Goal: Find specific page/section: Find specific page/section

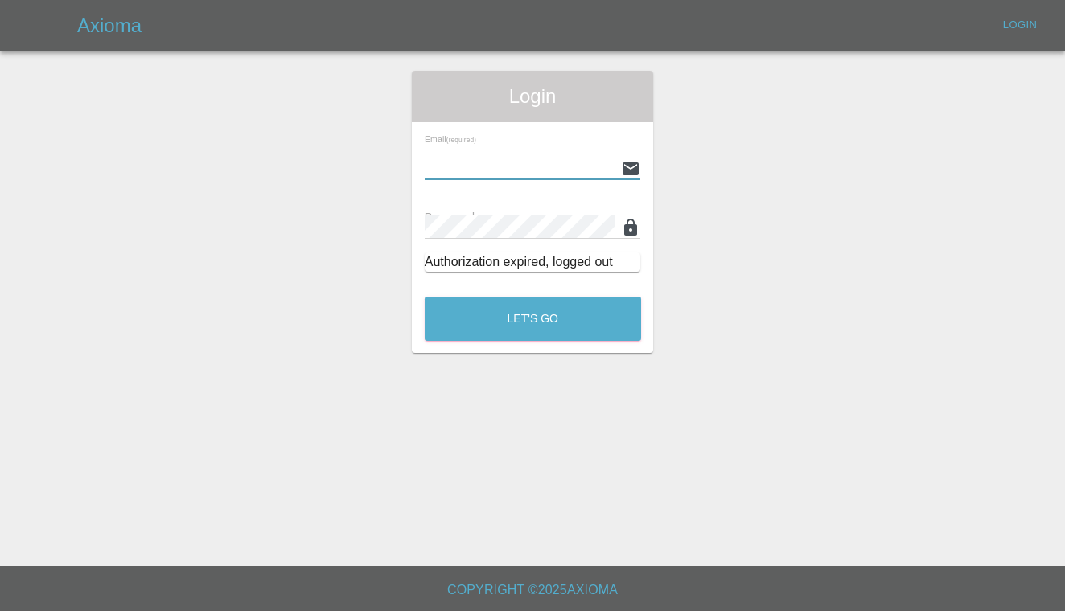
type input "[PERSON_NAME][EMAIL_ADDRESS][PERSON_NAME][DOMAIN_NAME]"
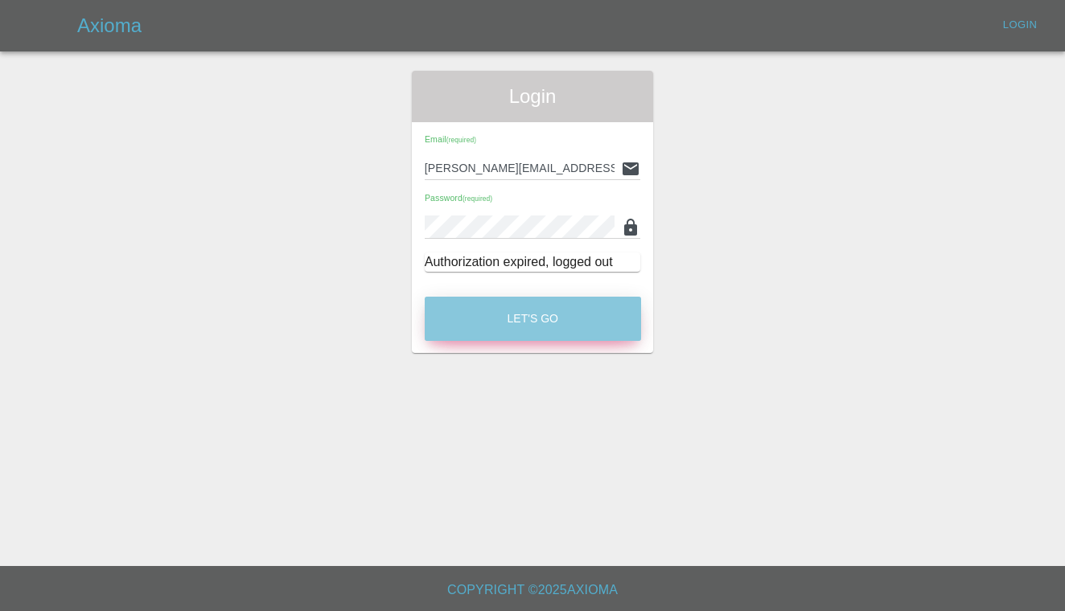
click at [502, 322] on button "Let's Go" at bounding box center [533, 319] width 216 height 44
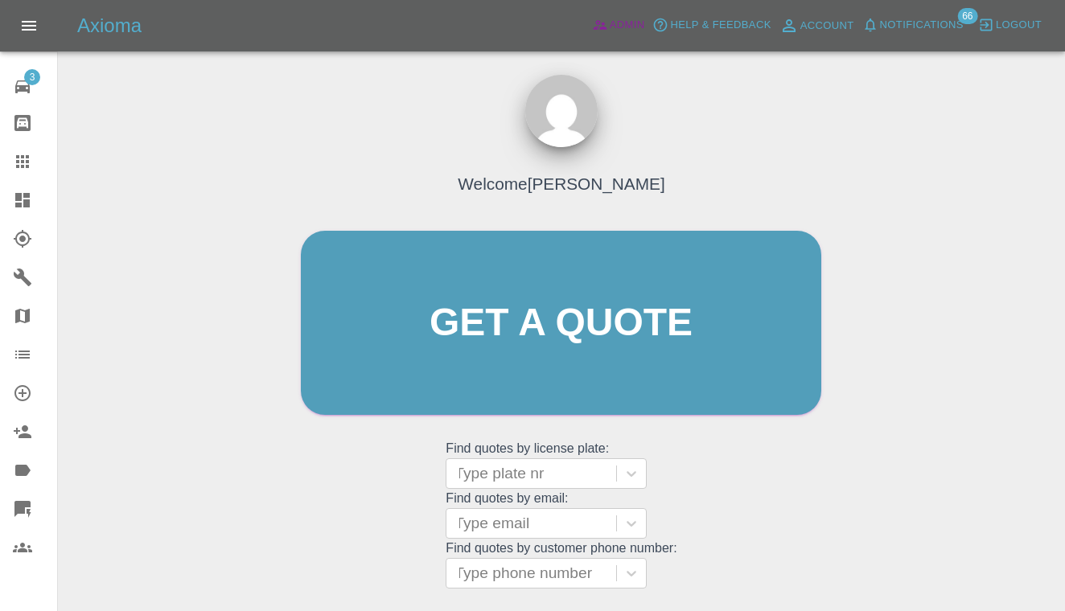
click at [639, 14] on link "Admin" at bounding box center [618, 25] width 61 height 25
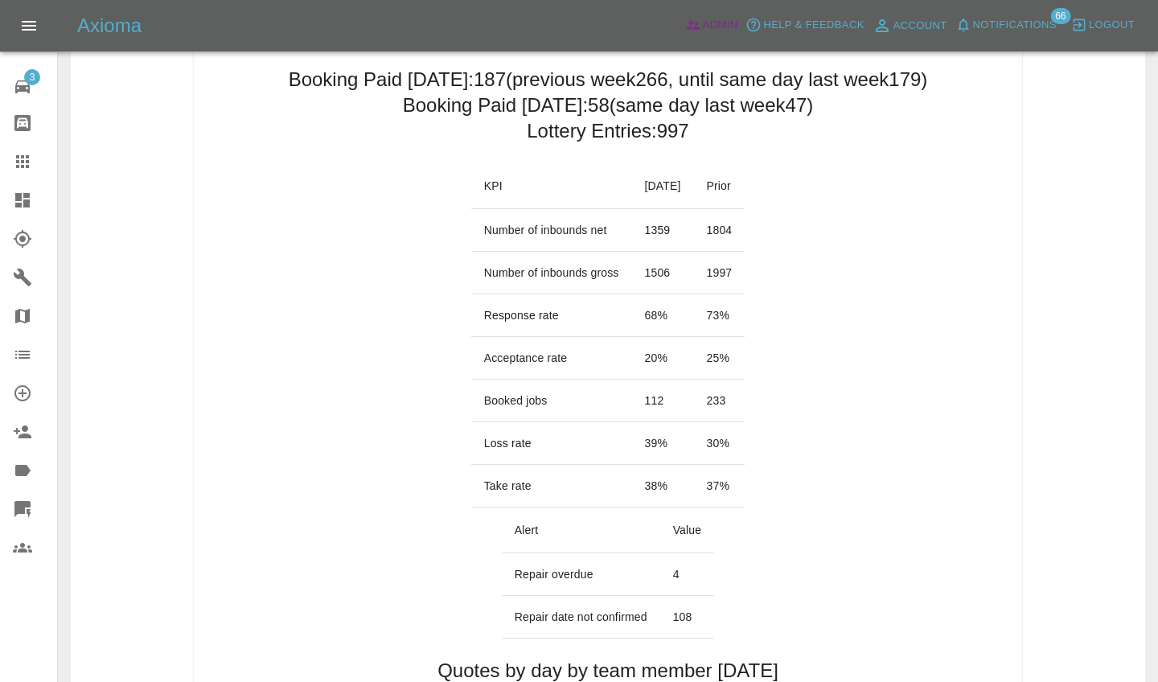
scroll to position [165, 0]
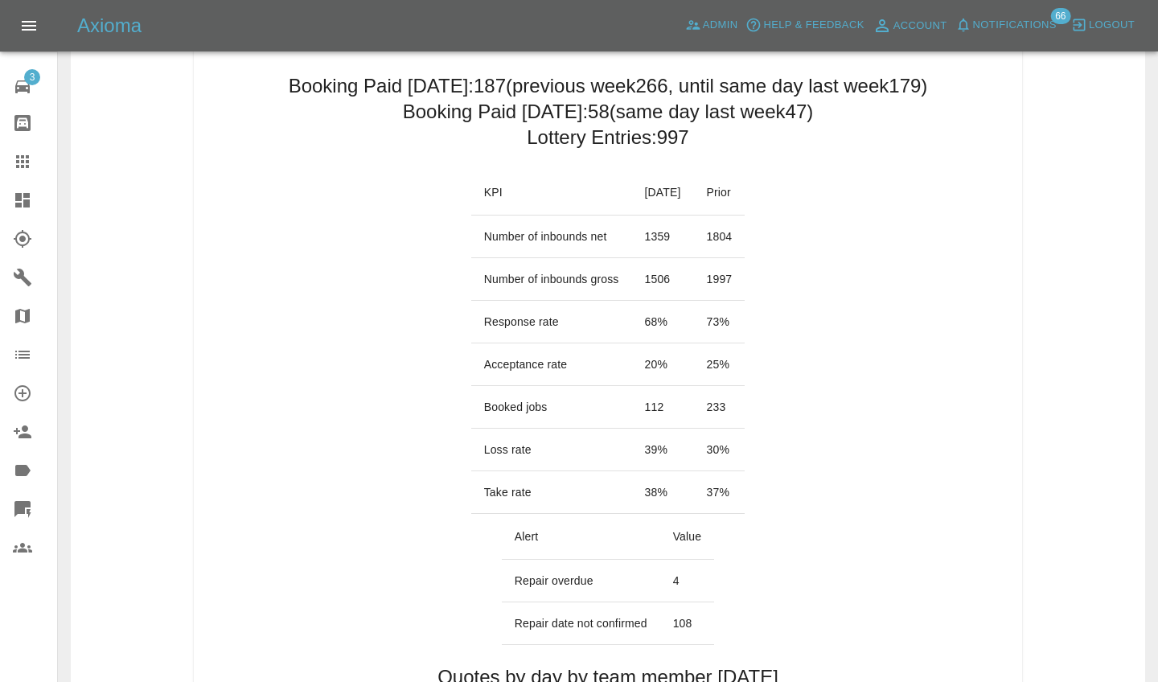
click at [0, 187] on link "Dashboard" at bounding box center [28, 200] width 57 height 39
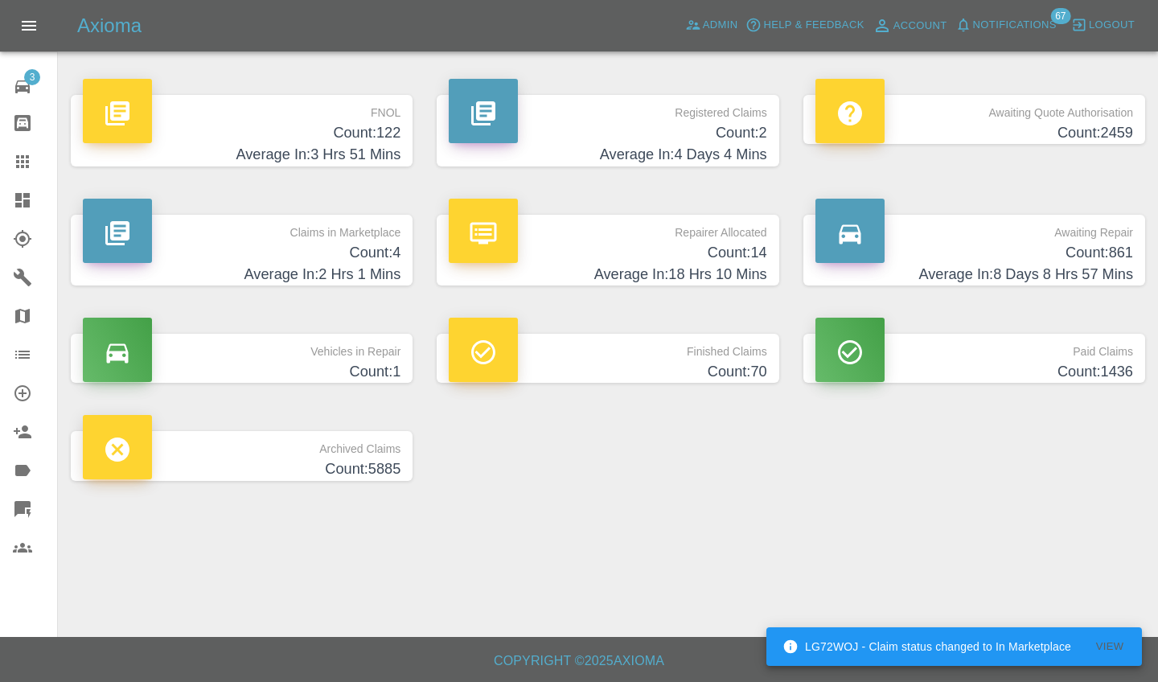
click at [604, 283] on h4 "Average In: 18 Hrs 10 Mins" at bounding box center [608, 275] width 318 height 22
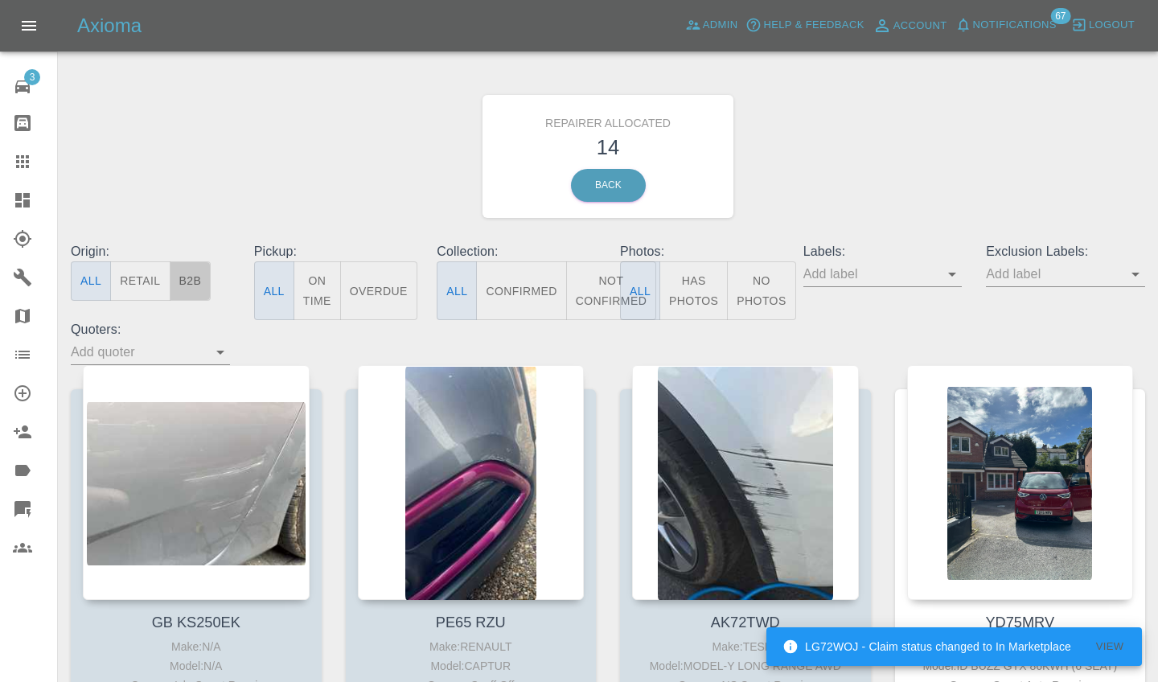
click at [197, 280] on button "B2B" at bounding box center [191, 280] width 42 height 39
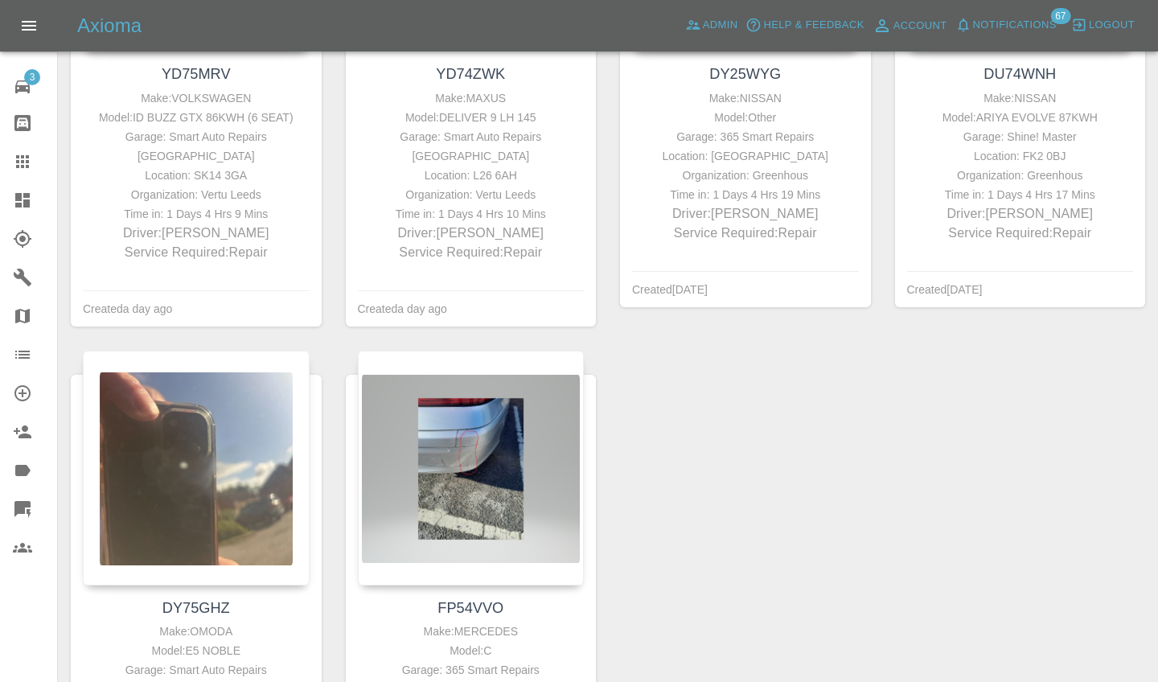
scroll to position [552, 0]
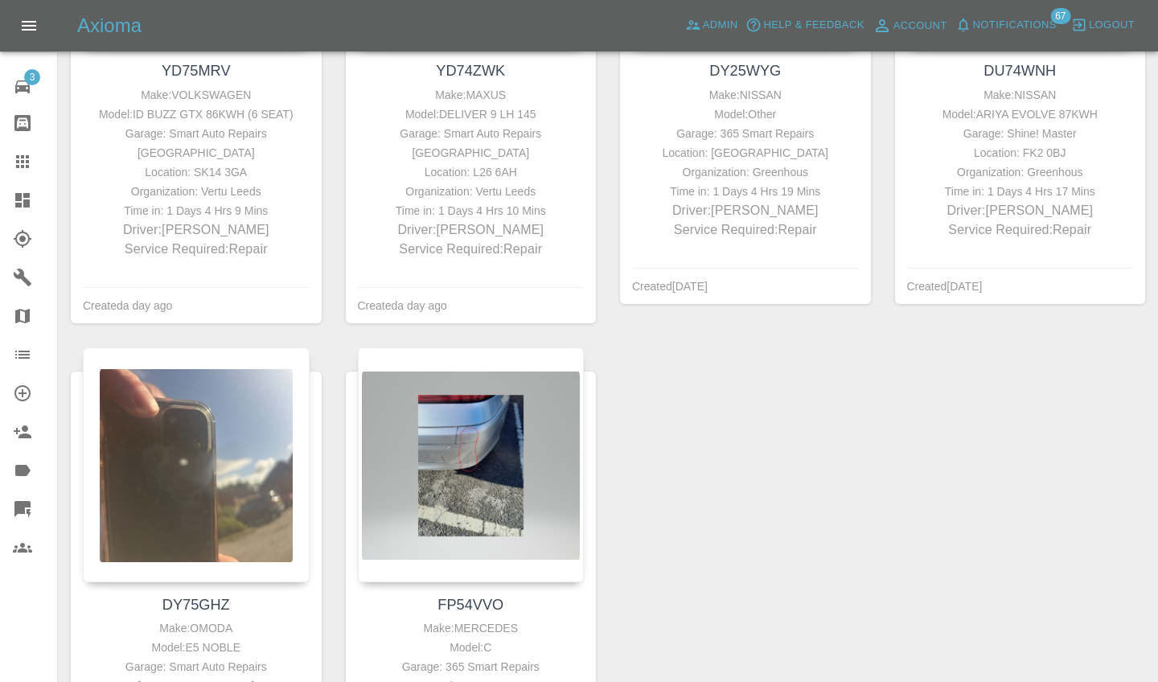
drag, startPoint x: 343, startPoint y: 421, endPoint x: 324, endPoint y: 430, distance: 20.9
click at [324, 429] on div "YD75MRV Make: VOLKSWAGEN Model: ID BUZZ GTX 86KWH (6 SEAT) Garage: Smart Auto R…" at bounding box center [608, 346] width 1099 height 1067
